Goal: Task Accomplishment & Management: Complete application form

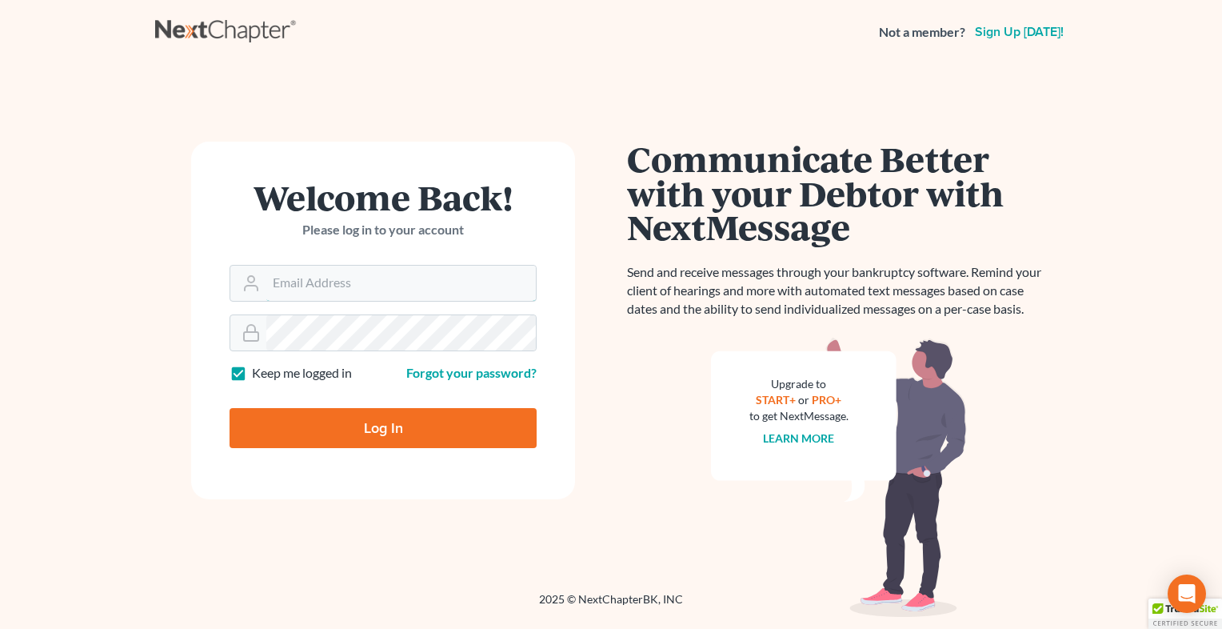
type input "[EMAIL_ADDRESS][DOMAIN_NAME]"
click at [416, 435] on input "Log In" at bounding box center [382, 428] width 307 height 40
type input "Thinking..."
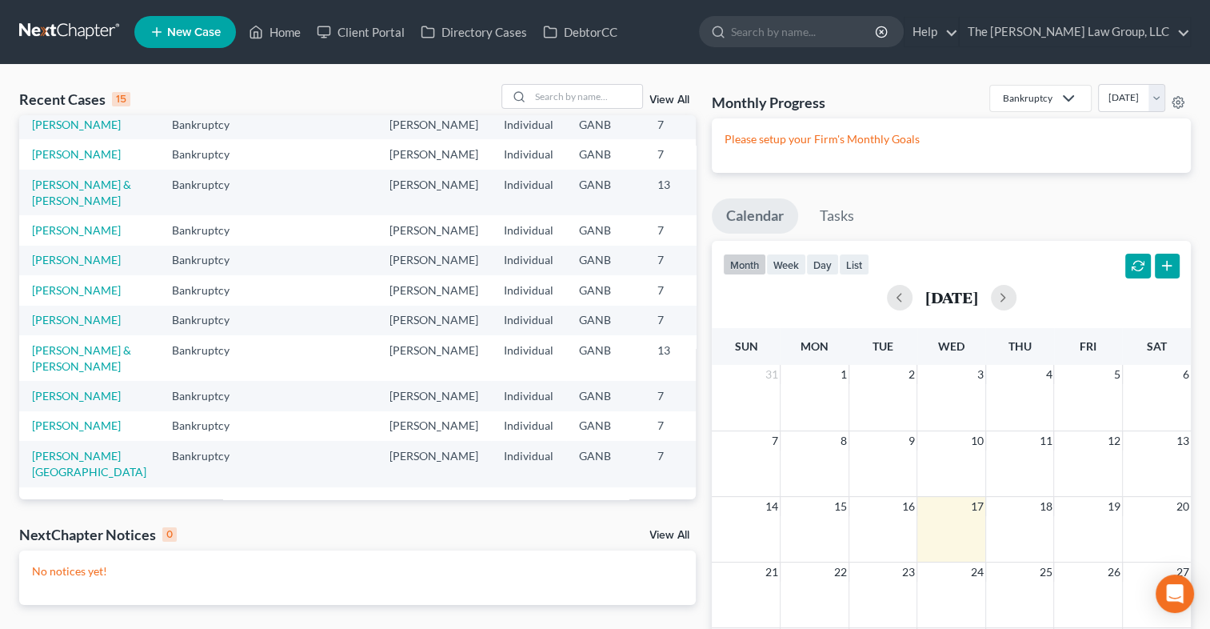
scroll to position [490, 0]
click at [42, 357] on link "[PERSON_NAME] & [PERSON_NAME]" at bounding box center [81, 358] width 99 height 30
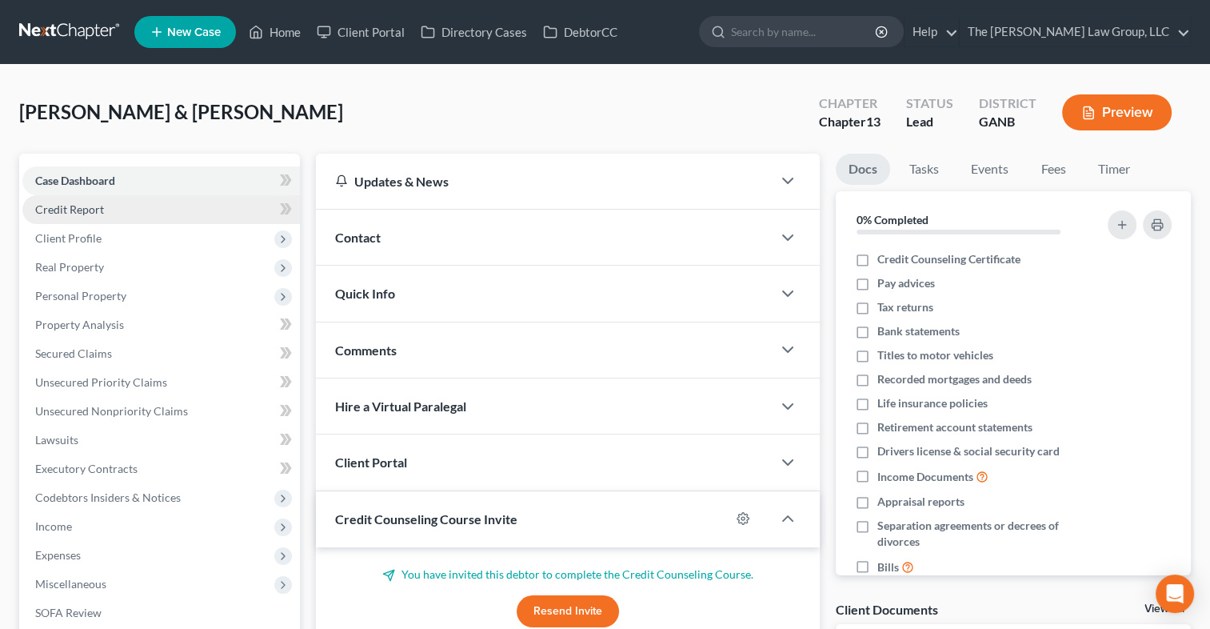
click at [90, 214] on span "Credit Report" at bounding box center [69, 209] width 69 height 14
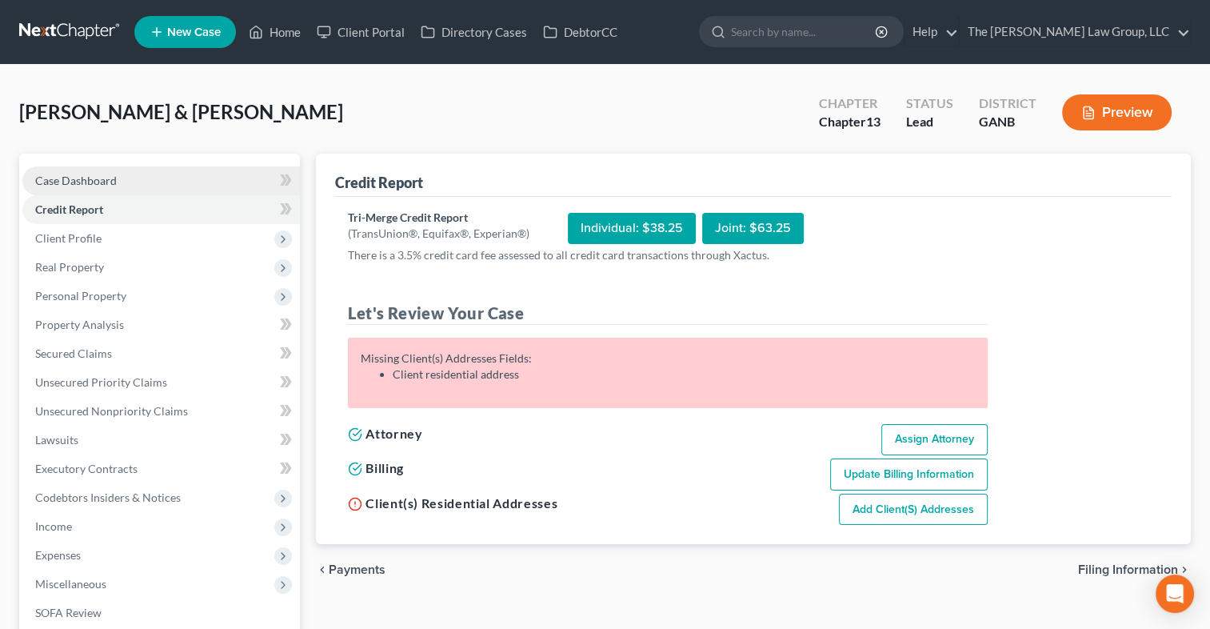
click at [139, 181] on link "Case Dashboard" at bounding box center [160, 180] width 277 height 29
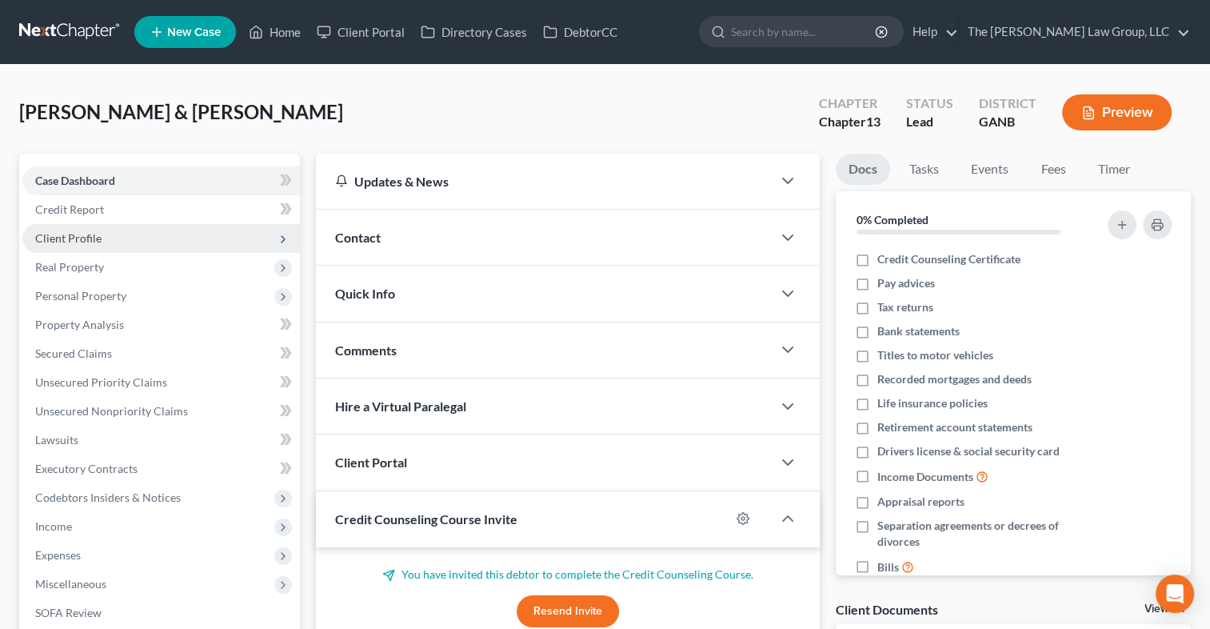
click at [102, 232] on span "Client Profile" at bounding box center [160, 238] width 277 height 29
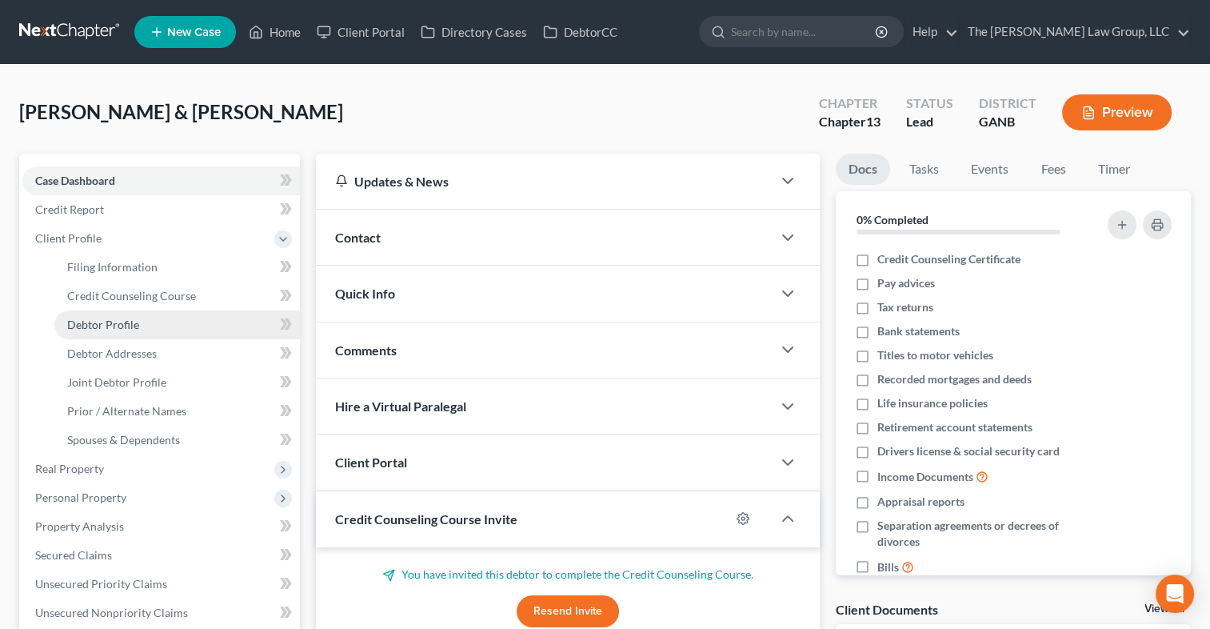
click at [109, 332] on link "Debtor Profile" at bounding box center [176, 324] width 245 height 29
select select "1"
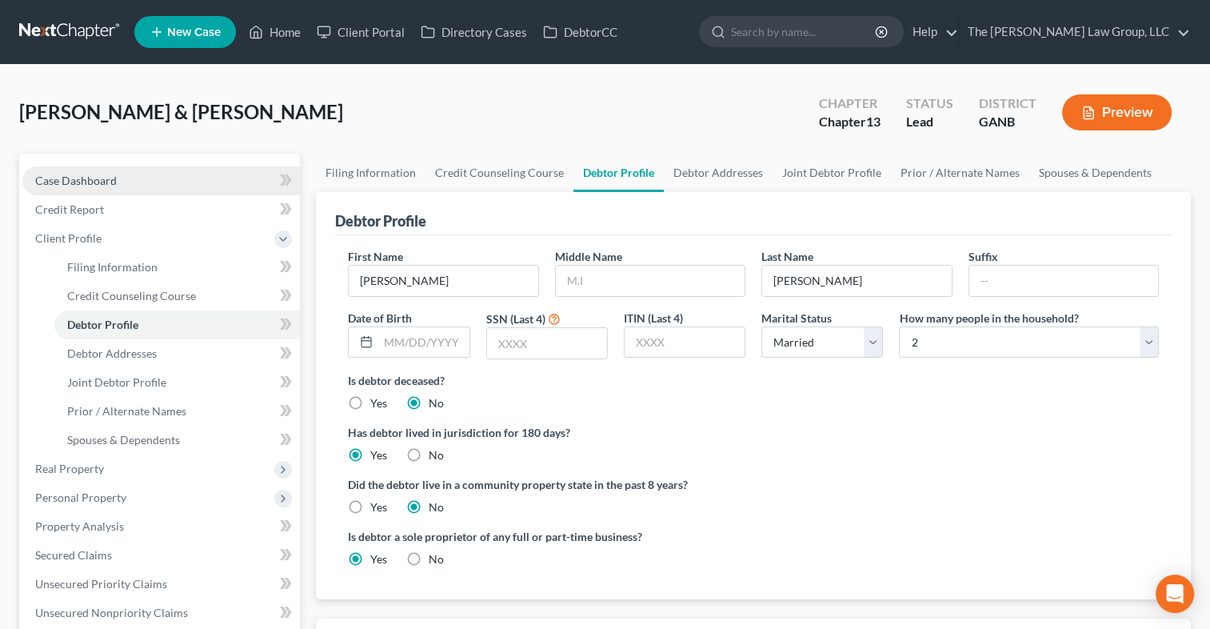
click at [78, 172] on link "Case Dashboard" at bounding box center [160, 180] width 277 height 29
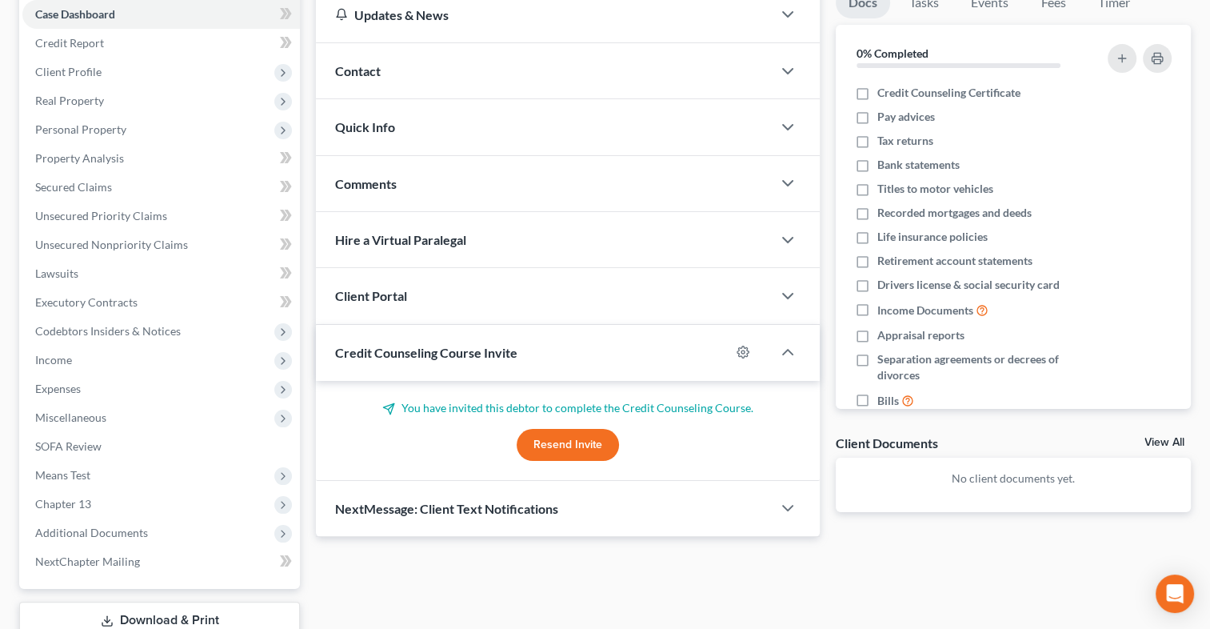
scroll to position [168, 0]
click at [782, 293] on icon "button" at bounding box center [787, 294] width 19 height 19
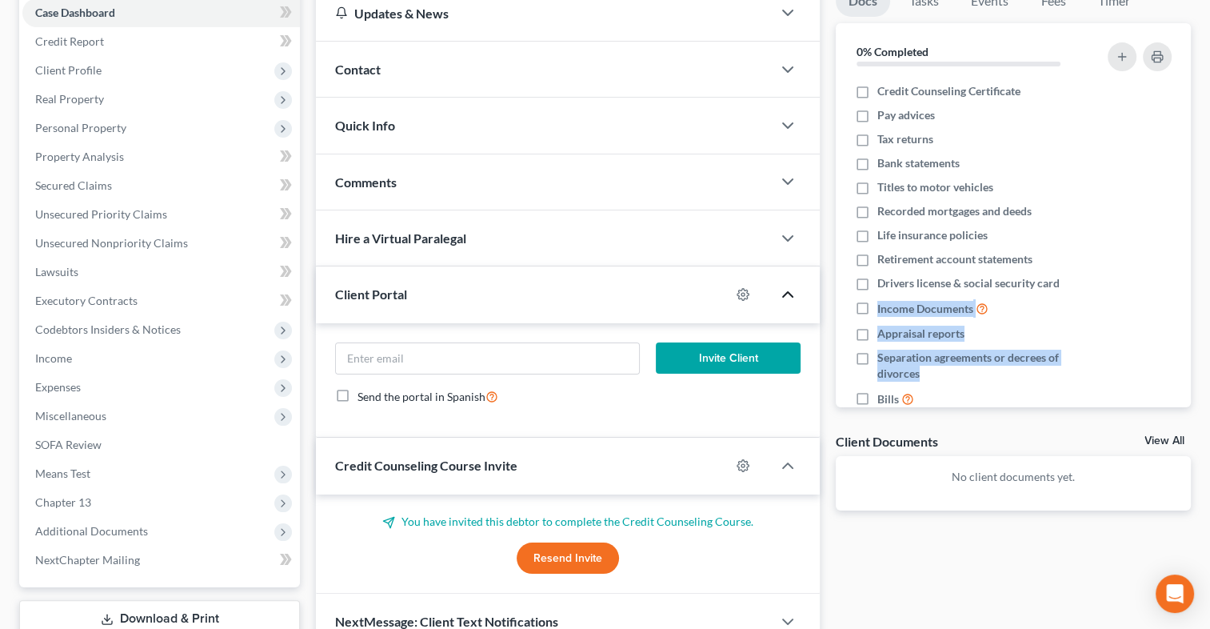
drag, startPoint x: 1175, startPoint y: 286, endPoint x: 1201, endPoint y: 346, distance: 65.5
click at [1201, 346] on div "[PERSON_NAME] & [PERSON_NAME] Upgraded Chapter Chapter 13 Status Lead District …" at bounding box center [605, 304] width 1210 height 814
drag, startPoint x: 1201, startPoint y: 346, endPoint x: 1171, endPoint y: 435, distance: 93.8
click at [1171, 435] on link "View All" at bounding box center [1164, 440] width 40 height 11
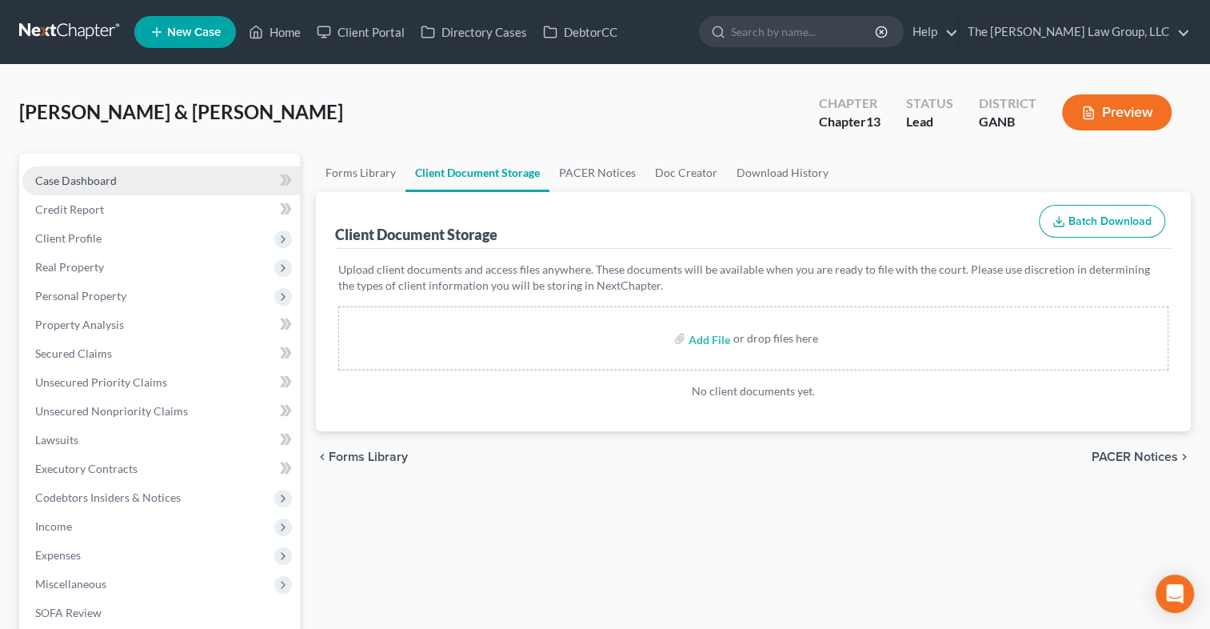
click at [106, 186] on span "Case Dashboard" at bounding box center [76, 181] width 82 height 14
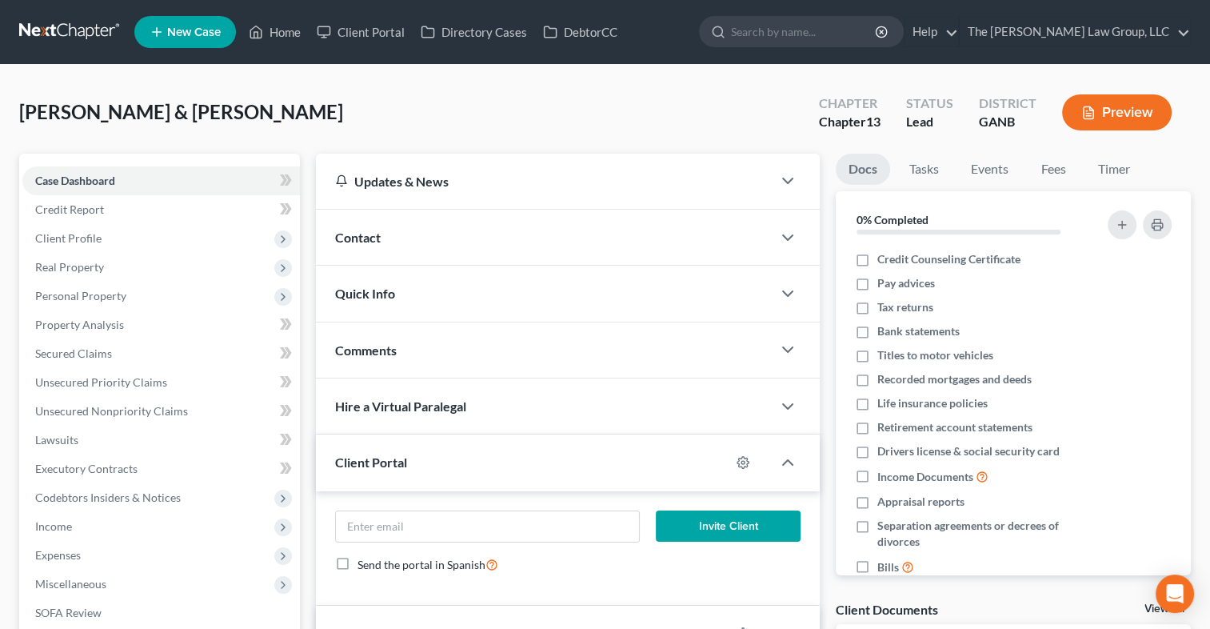
click at [383, 458] on span "Client Portal" at bounding box center [371, 461] width 72 height 15
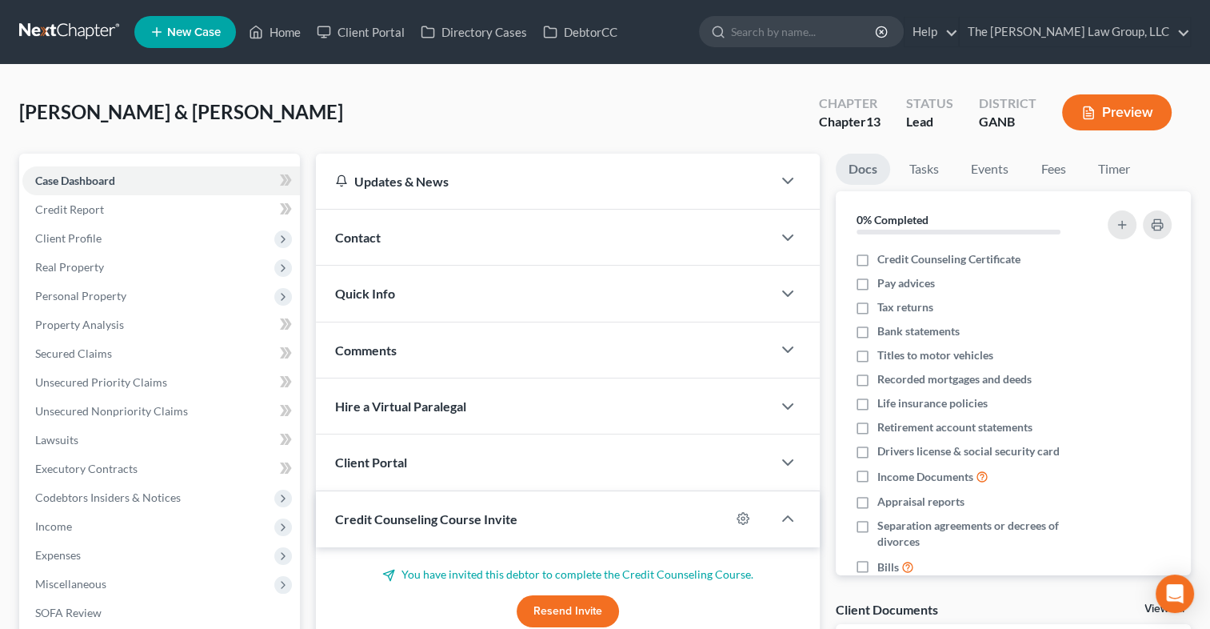
click at [383, 458] on span "Client Portal" at bounding box center [371, 461] width 72 height 15
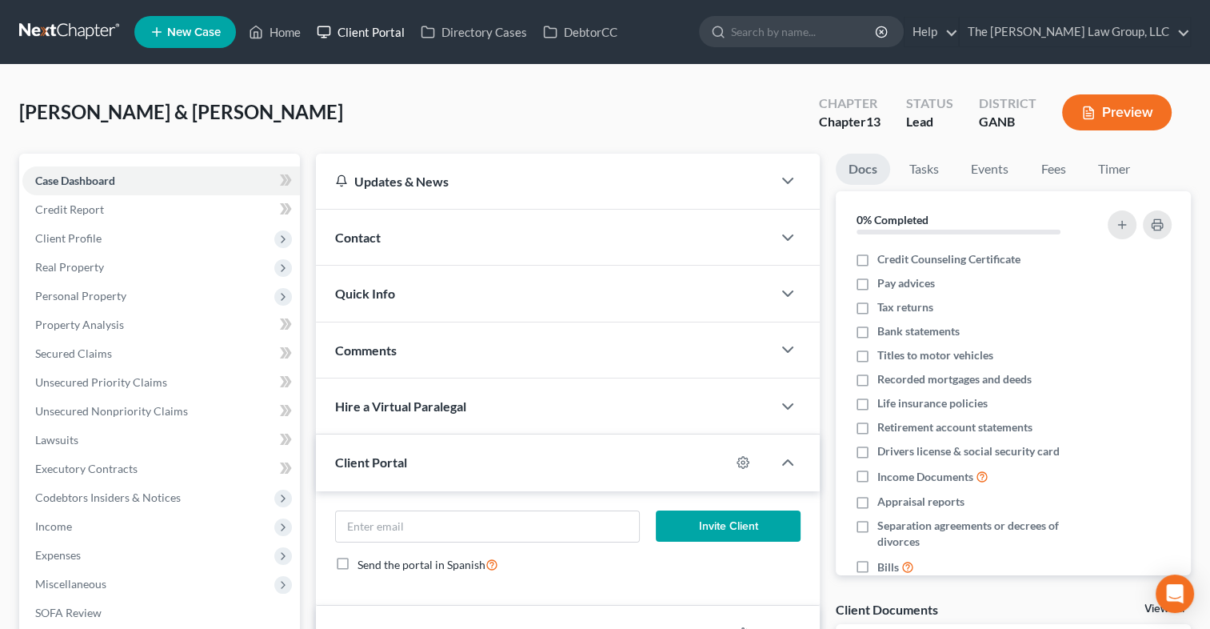
click at [353, 29] on link "Client Portal" at bounding box center [361, 32] width 104 height 29
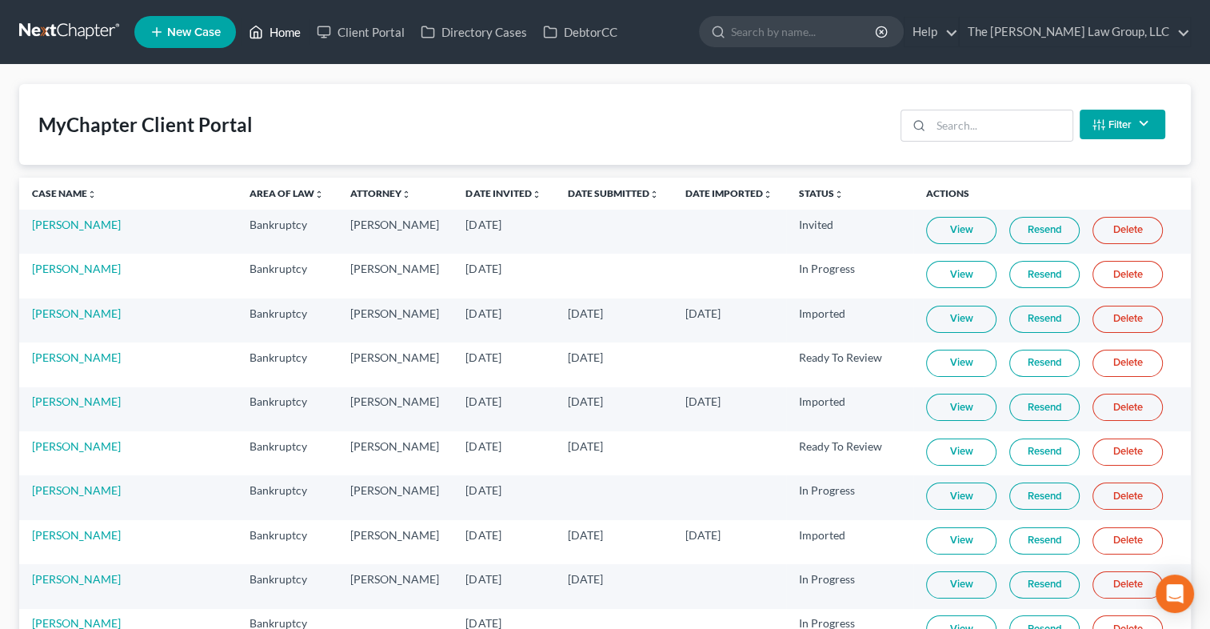
click at [275, 26] on link "Home" at bounding box center [275, 32] width 68 height 29
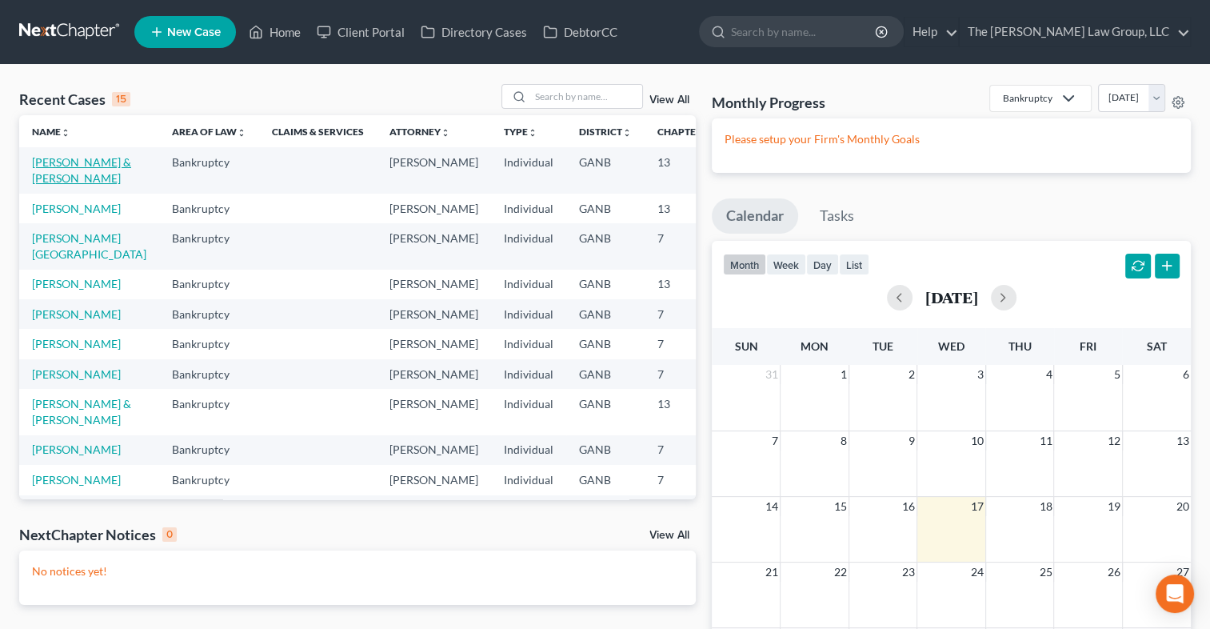
click at [53, 178] on link "[PERSON_NAME] & [PERSON_NAME]" at bounding box center [81, 170] width 99 height 30
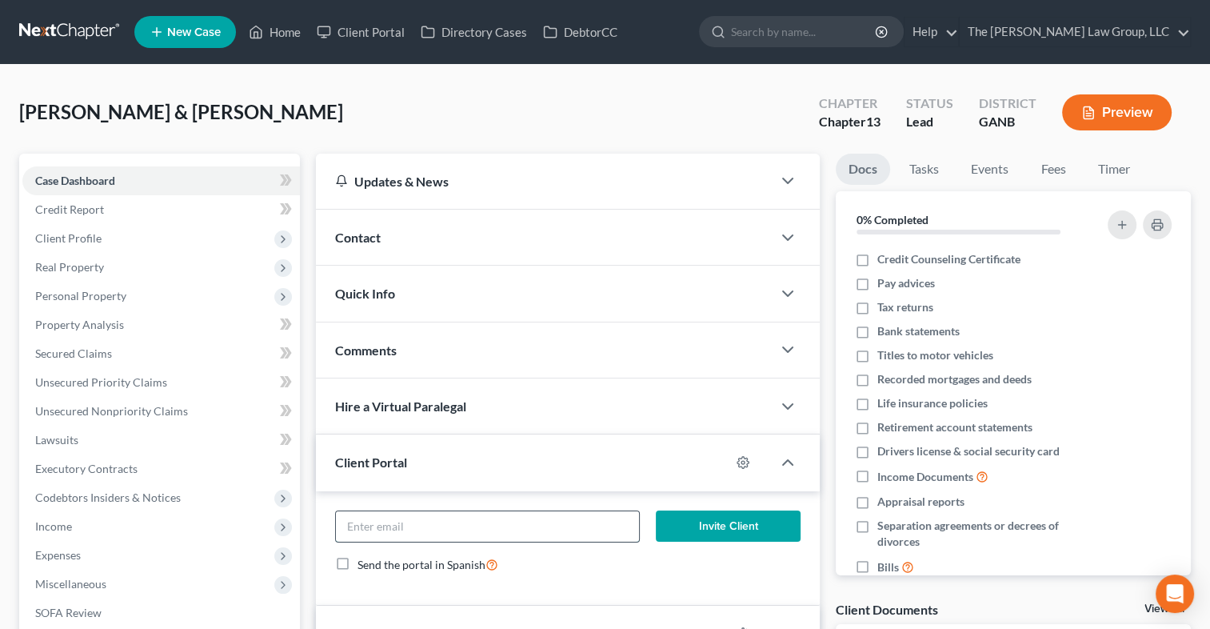
click at [390, 515] on input "email" at bounding box center [487, 526] width 303 height 30
paste input "[EMAIL_ADDRESS][DOMAIN_NAME]"
type input "[EMAIL_ADDRESS][DOMAIN_NAME]"
click at [708, 529] on button "Invite Client" at bounding box center [728, 526] width 145 height 32
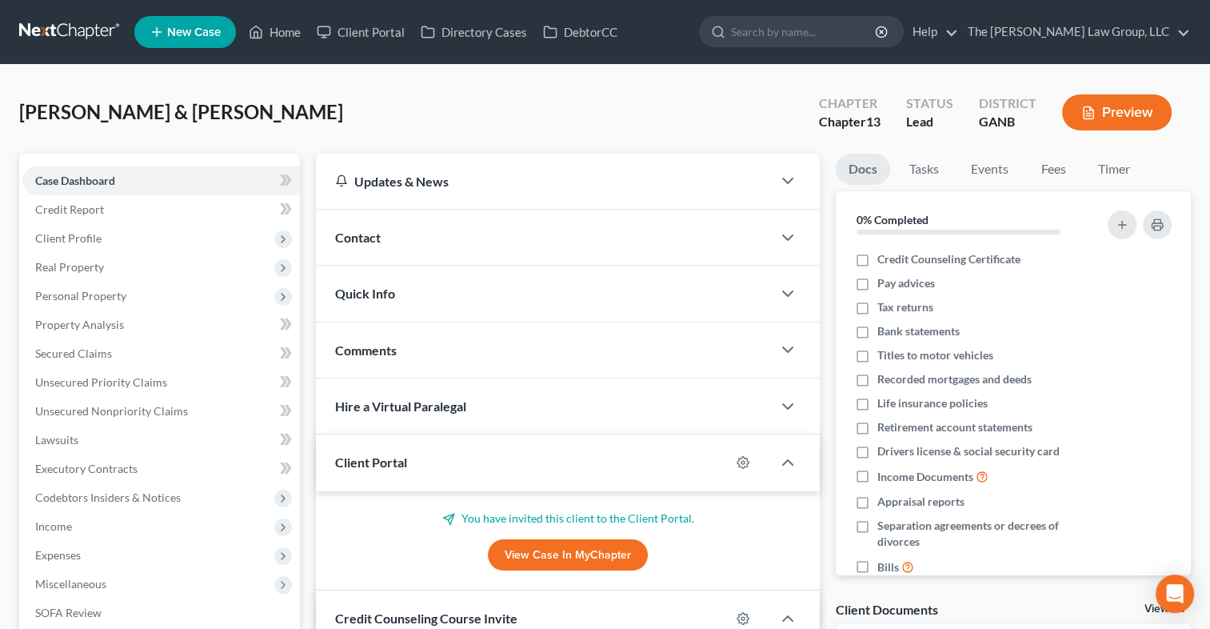
click at [560, 553] on link "View Case in MyChapter" at bounding box center [568, 555] width 160 height 32
click at [74, 235] on span "Client Profile" at bounding box center [68, 238] width 66 height 14
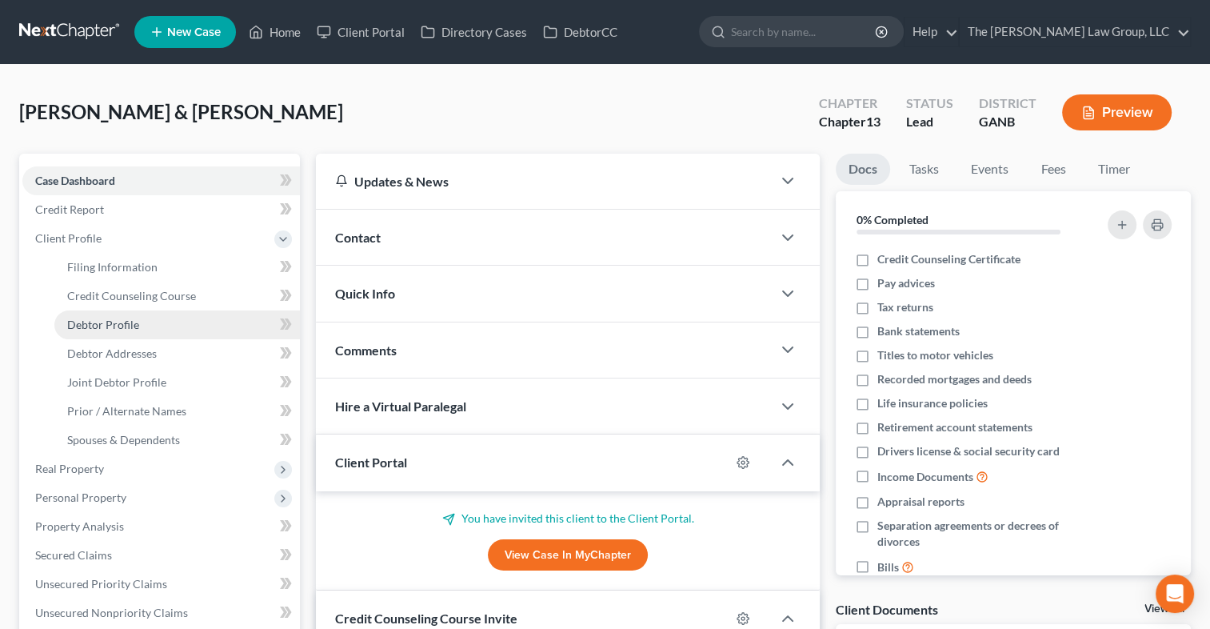
click at [168, 334] on link "Debtor Profile" at bounding box center [176, 324] width 245 height 29
select select "1"
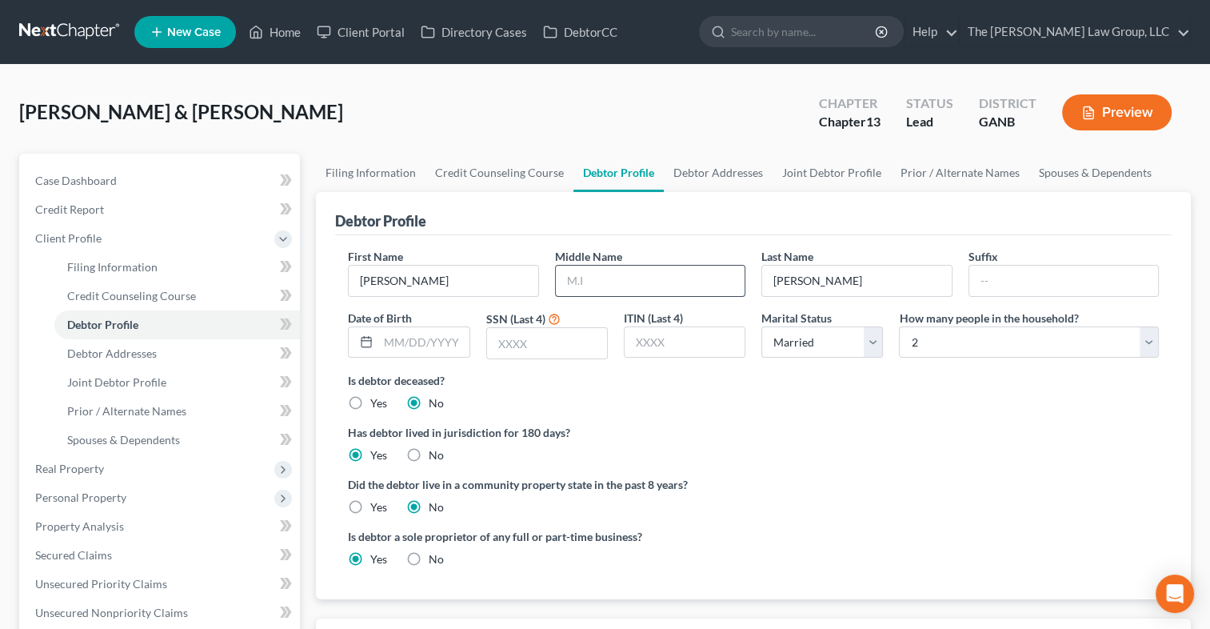
click at [622, 285] on input "text" at bounding box center [650, 280] width 189 height 30
type input "[PERSON_NAME]"
click at [554, 348] on input "text" at bounding box center [547, 343] width 120 height 30
type input "7902"
click at [810, 168] on link "Joint Debtor Profile" at bounding box center [831, 173] width 118 height 38
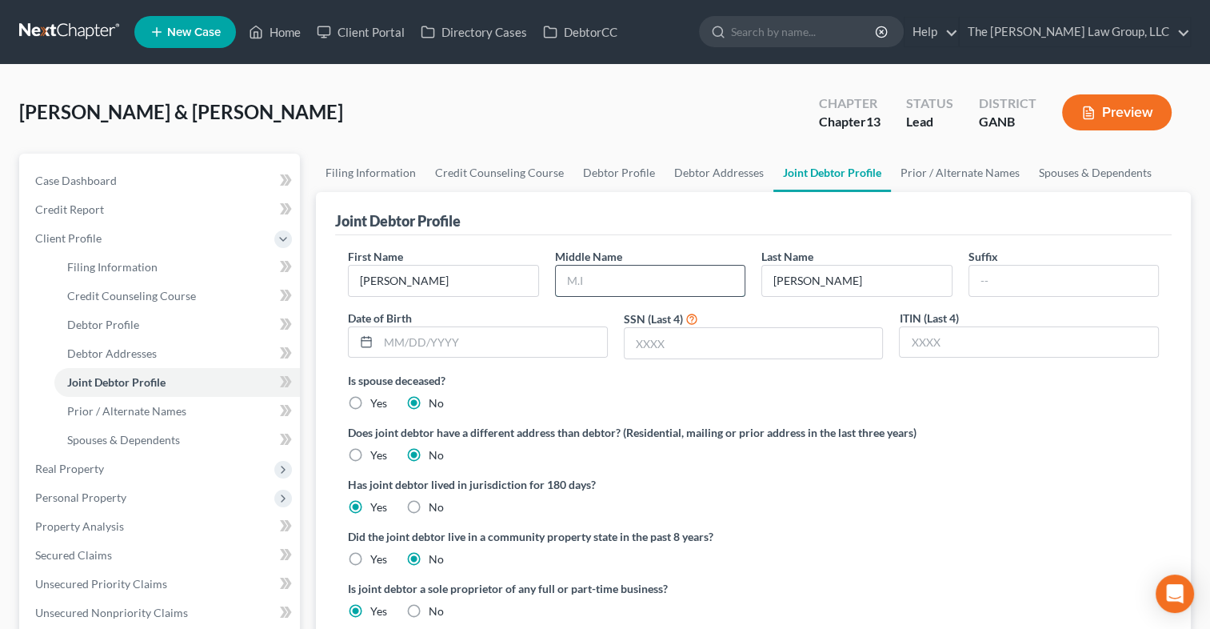
click at [668, 266] on input "text" at bounding box center [650, 280] width 189 height 30
click at [664, 273] on input "text" at bounding box center [650, 280] width 189 height 30
type input "Neption"
click at [697, 393] on div "Is spouse deceased? Yes No" at bounding box center [753, 391] width 811 height 39
click at [658, 345] on input "text" at bounding box center [754, 343] width 258 height 30
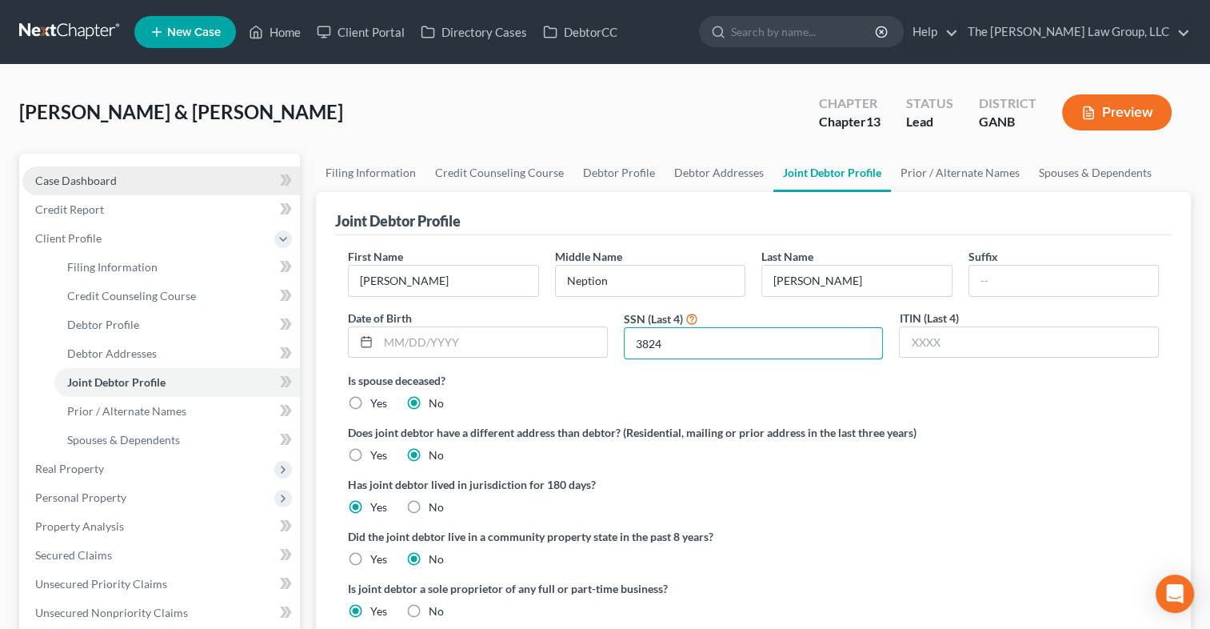
type input "3824"
click at [82, 178] on span "Case Dashboard" at bounding box center [76, 181] width 82 height 14
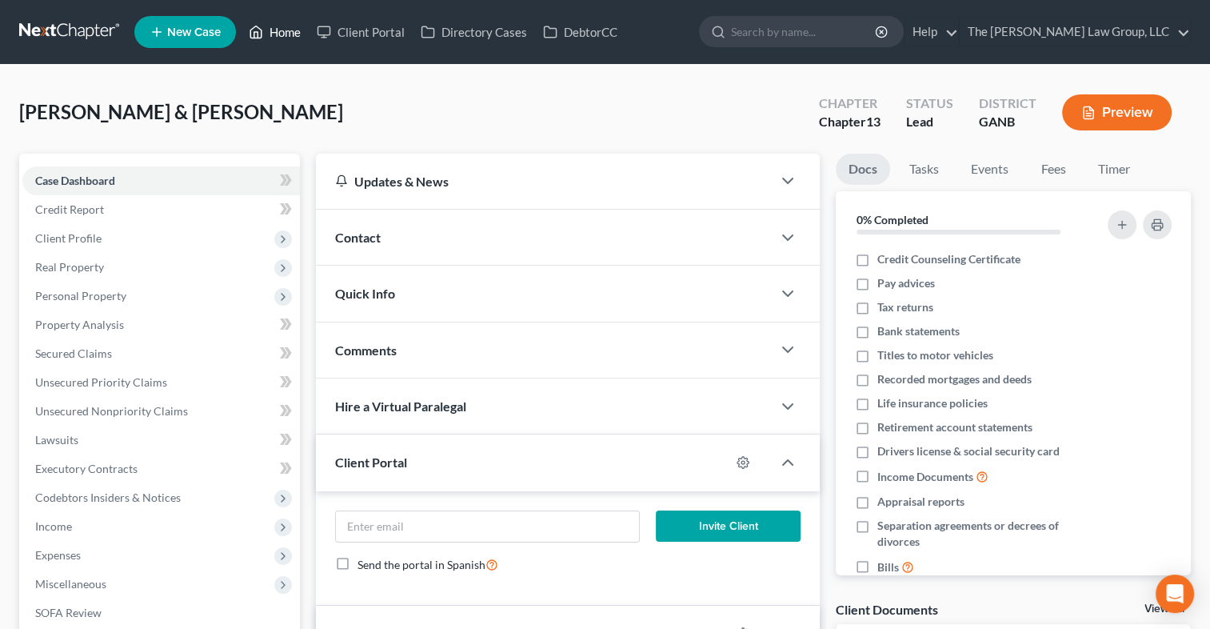
click at [285, 27] on link "Home" at bounding box center [275, 32] width 68 height 29
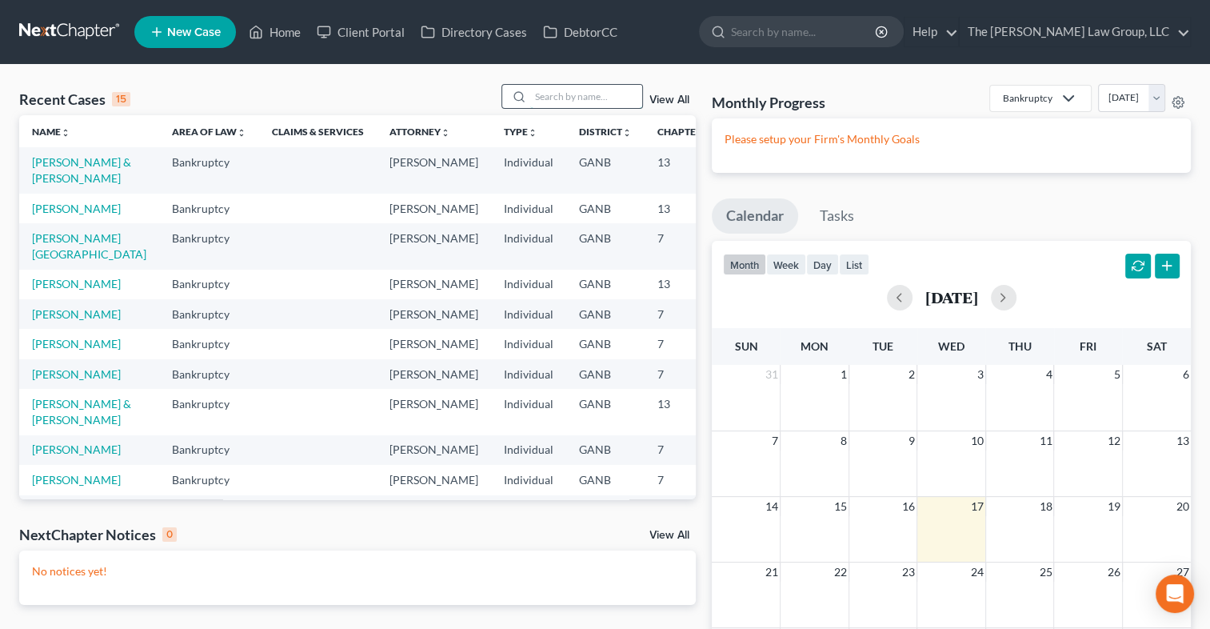
click at [530, 106] on input "search" at bounding box center [586, 96] width 112 height 23
type input "[PERSON_NAME]"
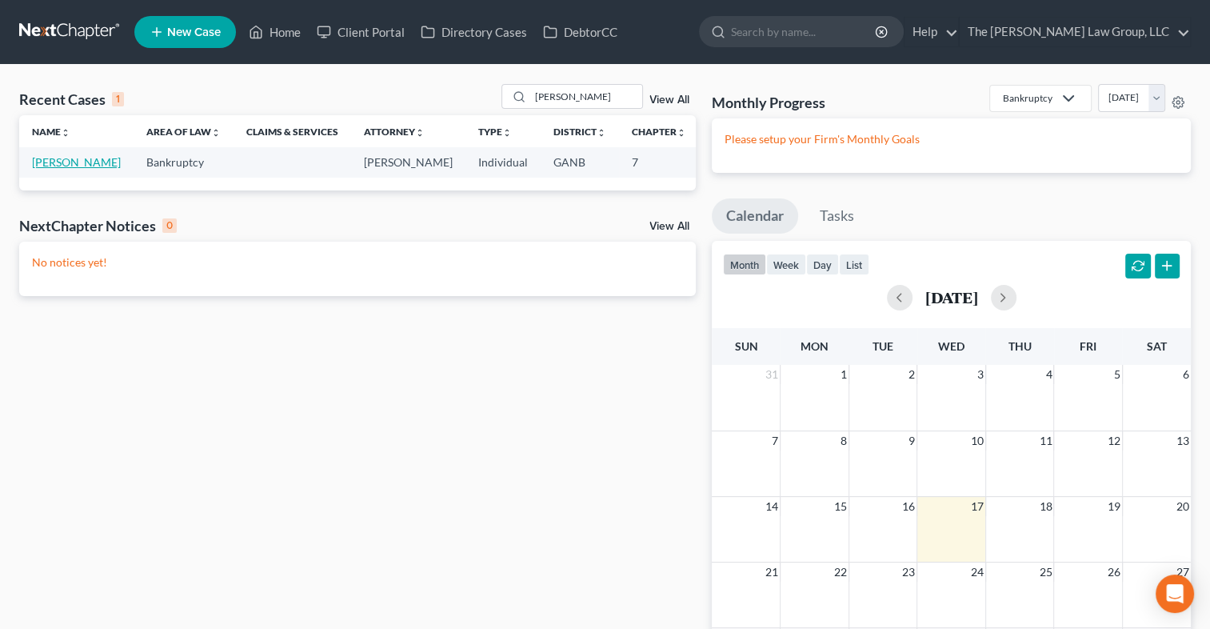
click at [46, 160] on link "[PERSON_NAME]" at bounding box center [76, 162] width 89 height 14
